Goal: Information Seeking & Learning: Learn about a topic

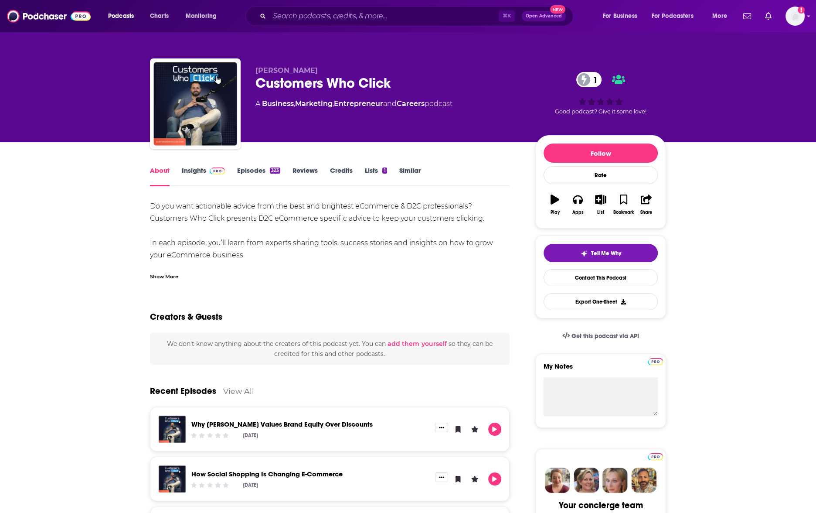
click at [209, 174] on span at bounding box center [215, 170] width 19 height 8
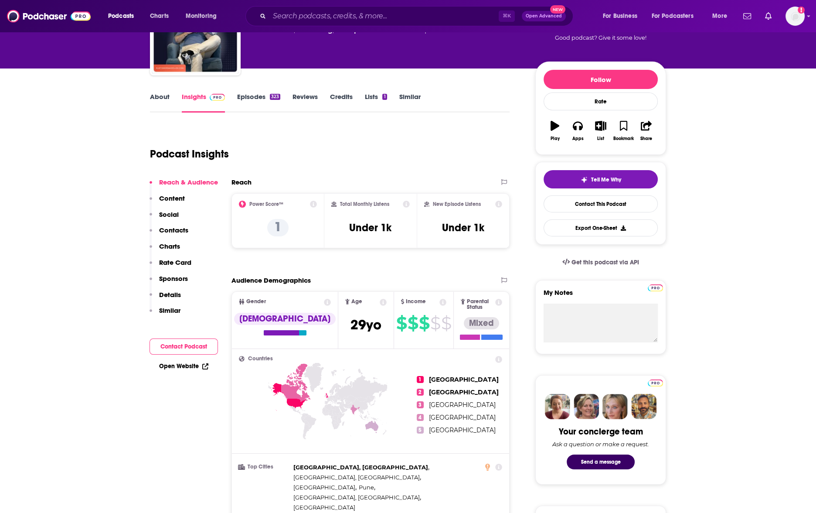
scroll to position [80, 0]
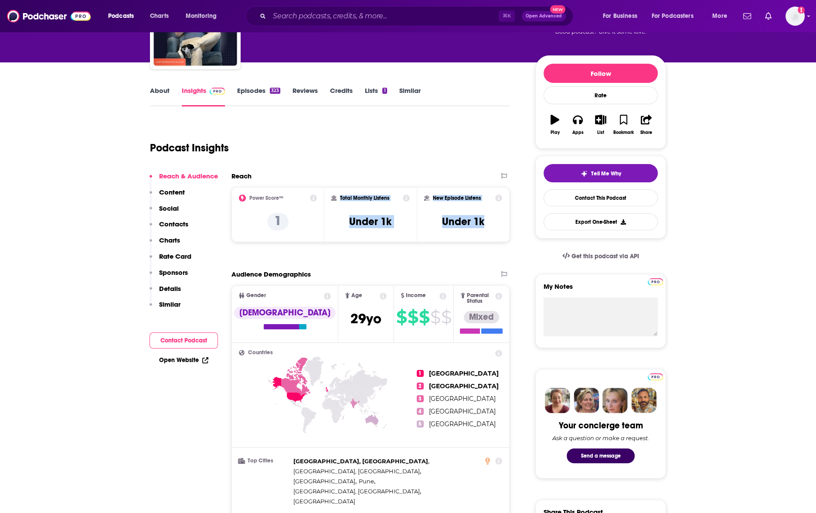
drag, startPoint x: 489, startPoint y: 221, endPoint x: 335, endPoint y: 194, distance: 155.9
click at [335, 194] on div "Power Score™ 1 Total Monthly Listens Under 1k New Episode Listens Under 1k" at bounding box center [371, 214] width 278 height 55
copy div "Total Monthly Listens Under 1k New Episode Listens Under 1k"
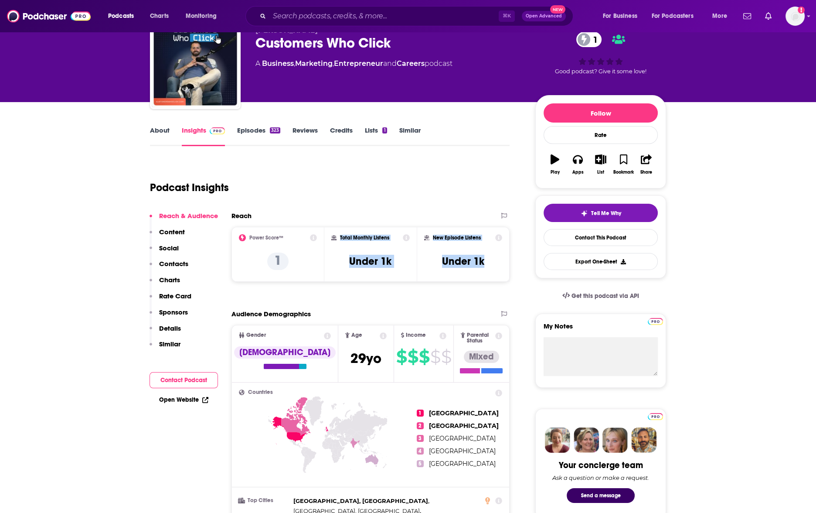
scroll to position [0, 0]
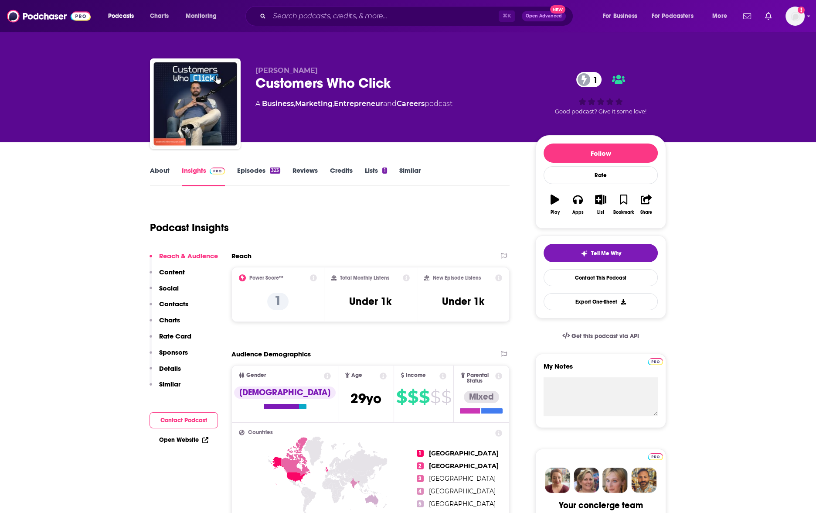
click at [321, 252] on div "Reach" at bounding box center [362, 256] width 260 height 8
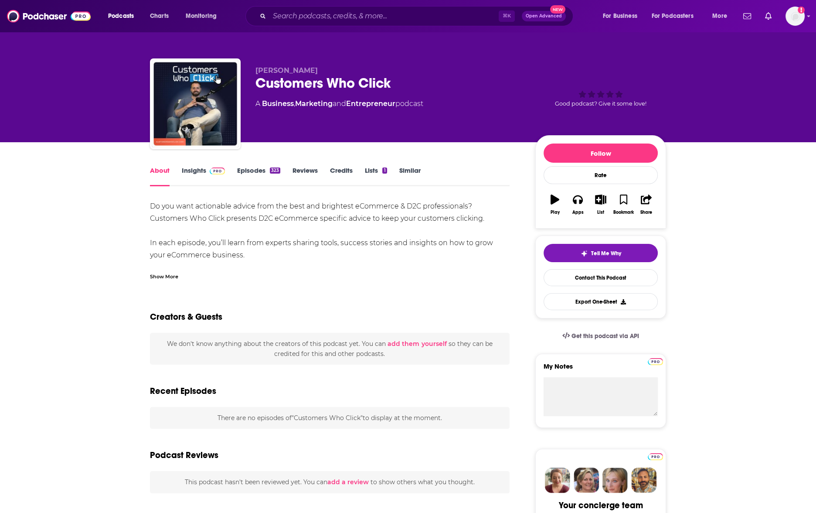
click at [207, 180] on link "Insights" at bounding box center [203, 176] width 43 height 20
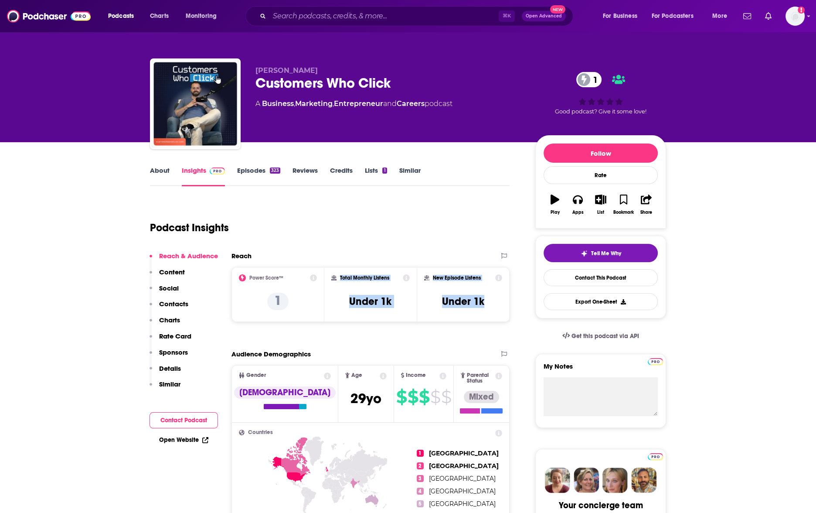
drag, startPoint x: 491, startPoint y: 304, endPoint x: 322, endPoint y: 269, distance: 172.3
click at [340, 274] on div "Power Score™ 1 Total Monthly Listens Under 1k New Episode Listens Under 1k" at bounding box center [371, 294] width 278 height 55
copy div "Total Monthly Listens Under 1k New Episode Listens Under 1k"
